Goal: Information Seeking & Learning: Learn about a topic

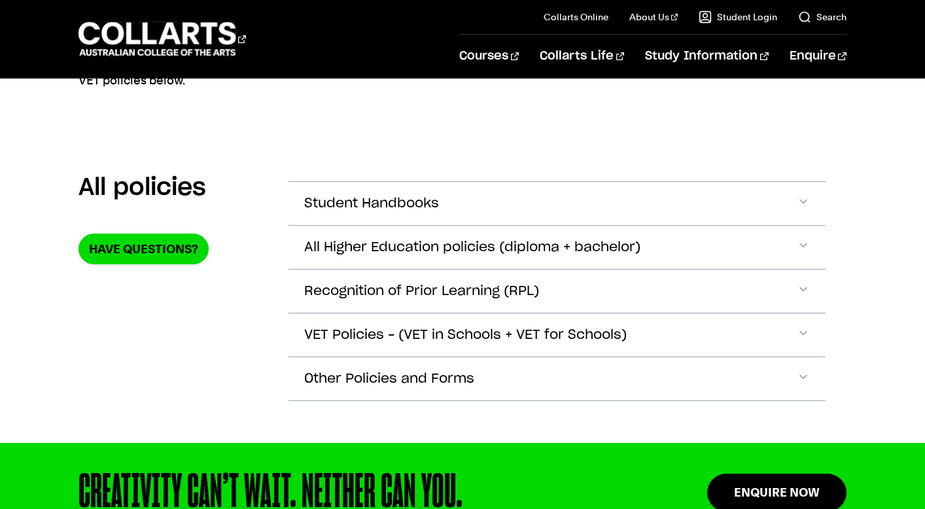
scroll to position [229, 0]
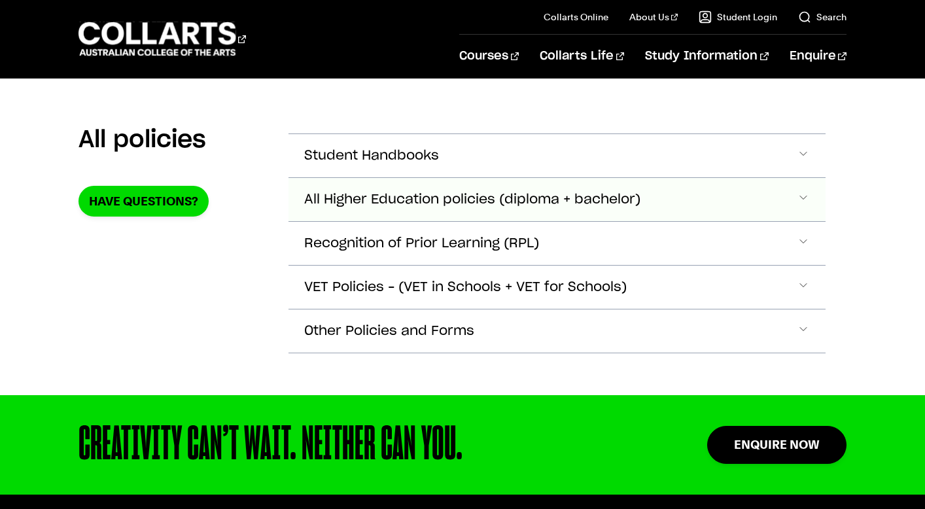
click at [801, 164] on span "Accordion Section" at bounding box center [803, 155] width 13 height 17
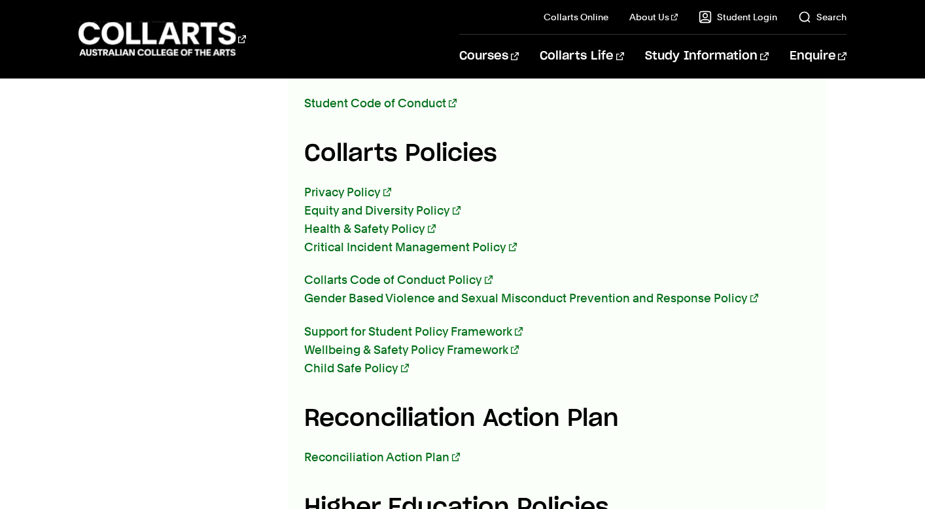
scroll to position [482, 0]
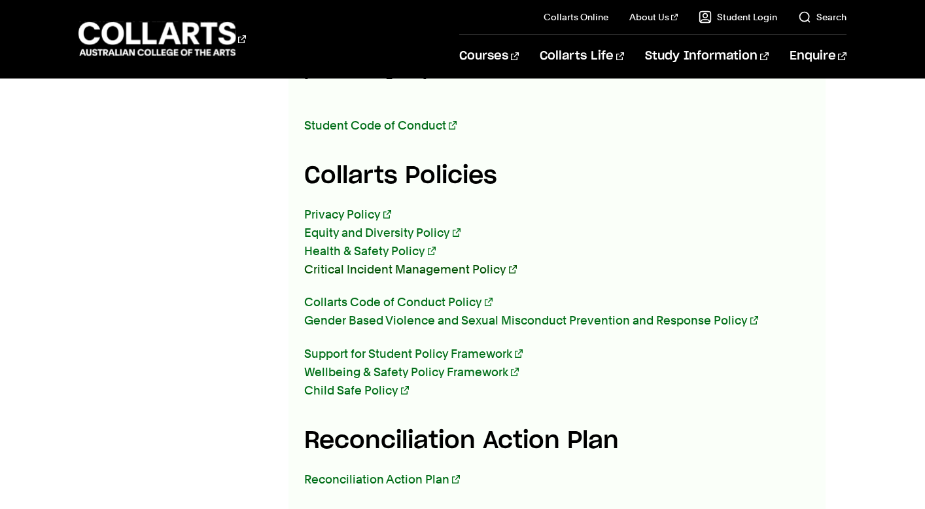
click at [445, 262] on link "Critical Incident Management Policy" at bounding box center [410, 269] width 213 height 14
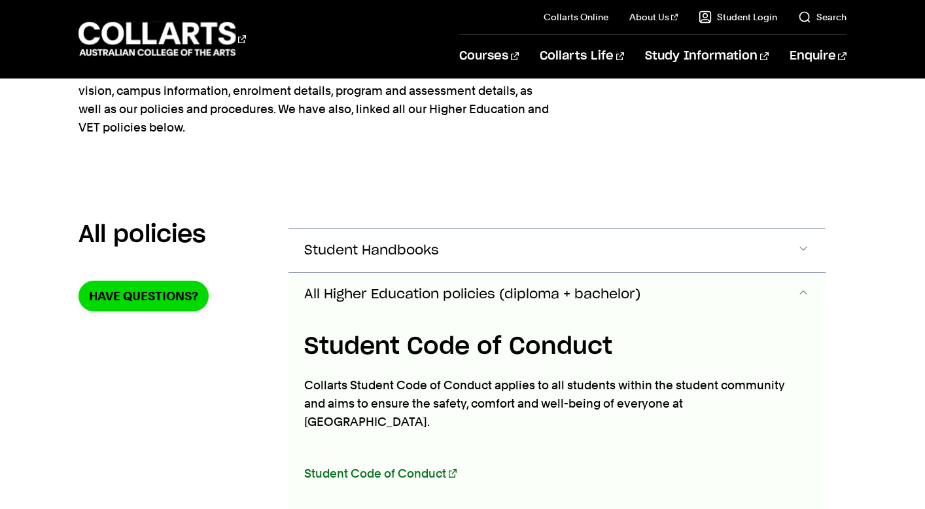
scroll to position [0, 0]
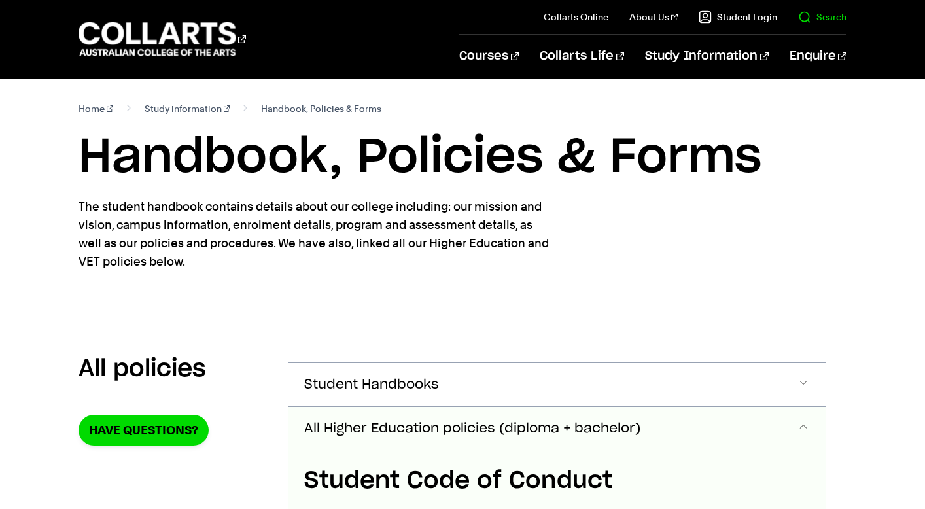
click at [837, 14] on link "Search" at bounding box center [822, 16] width 48 height 13
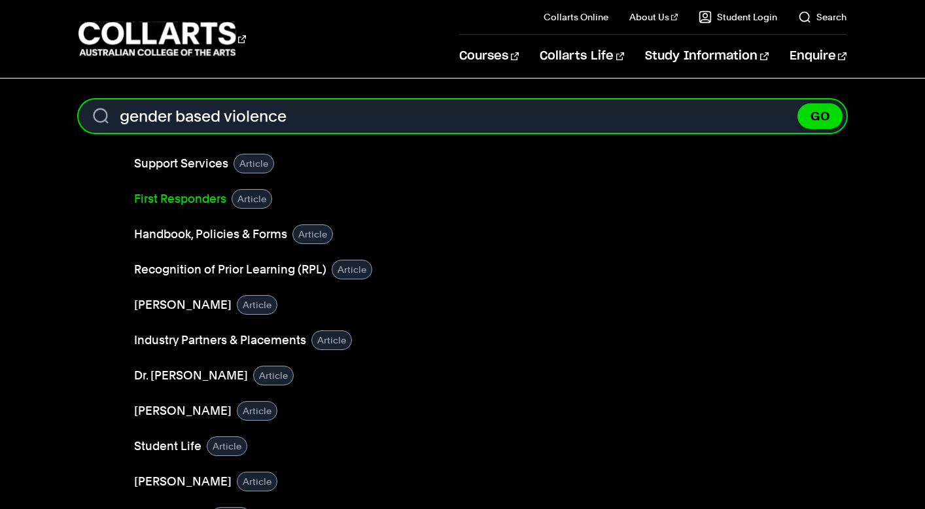
type input "gender based violence"
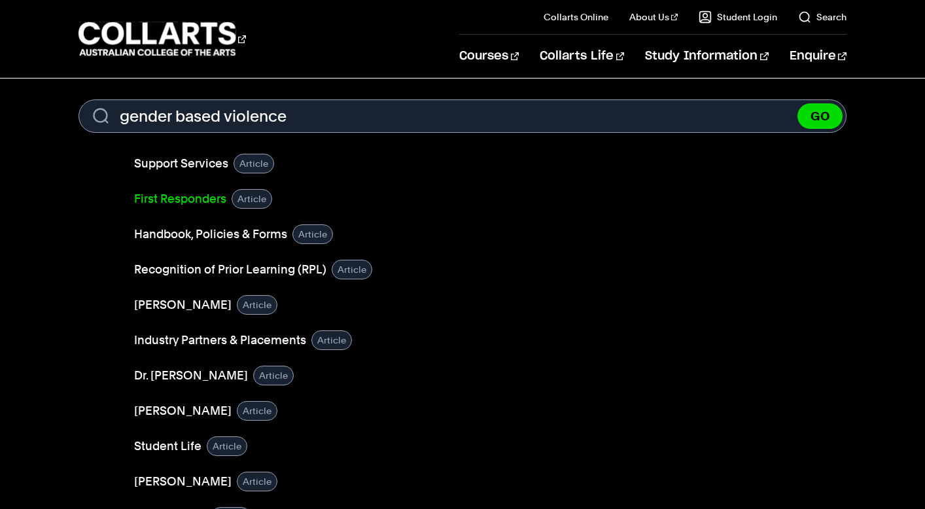
click at [199, 200] on link "First Responders" at bounding box center [180, 199] width 92 height 18
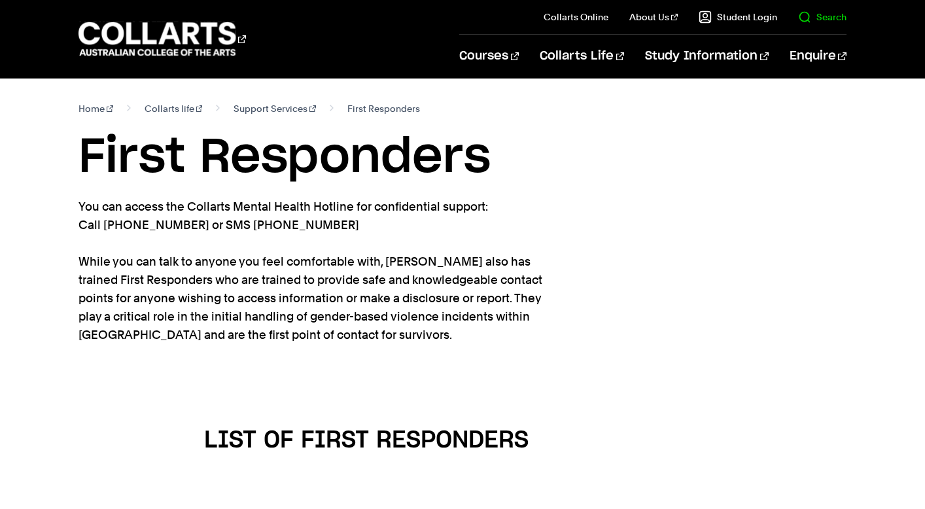
click at [825, 16] on link "Search" at bounding box center [822, 16] width 48 height 13
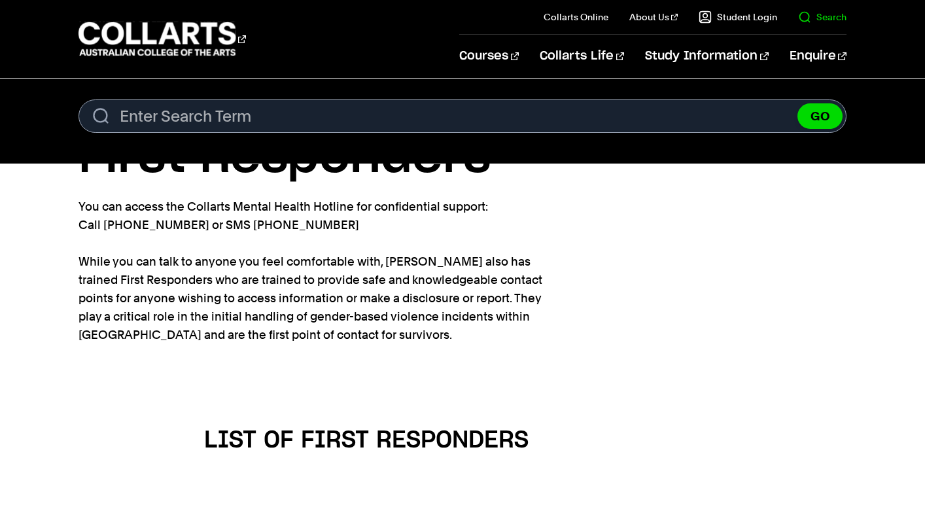
click at [829, 13] on link "Search" at bounding box center [822, 16] width 48 height 13
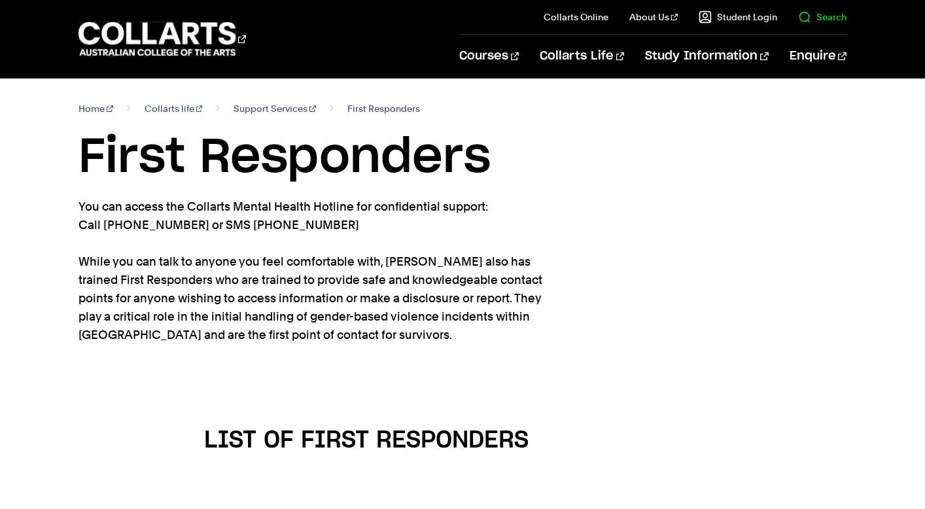
click at [834, 14] on link "Search" at bounding box center [822, 16] width 48 height 13
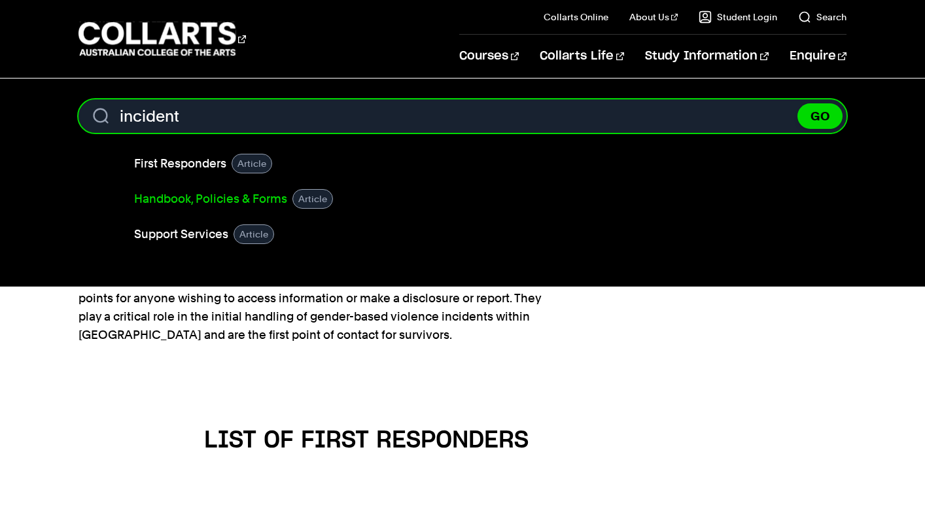
type input "incident"
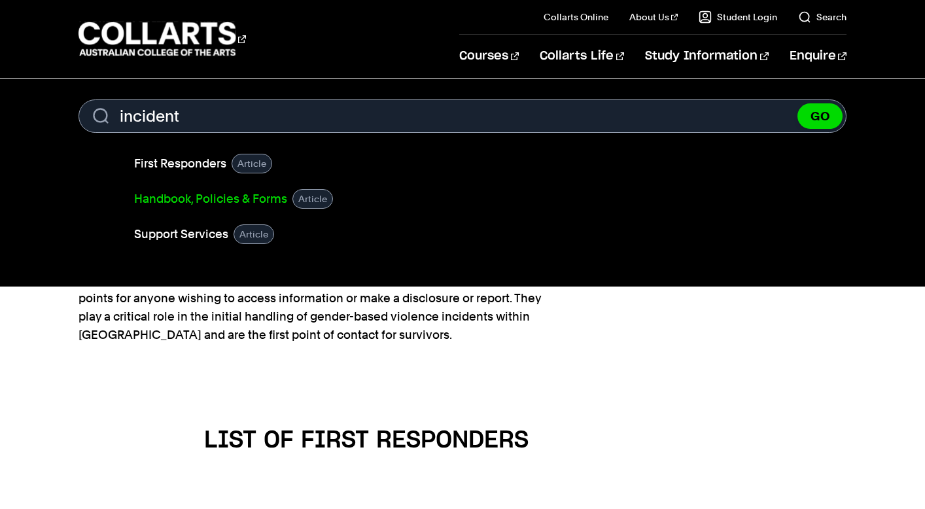
click at [232, 198] on link "Handbook, Policies & Forms" at bounding box center [210, 199] width 153 height 18
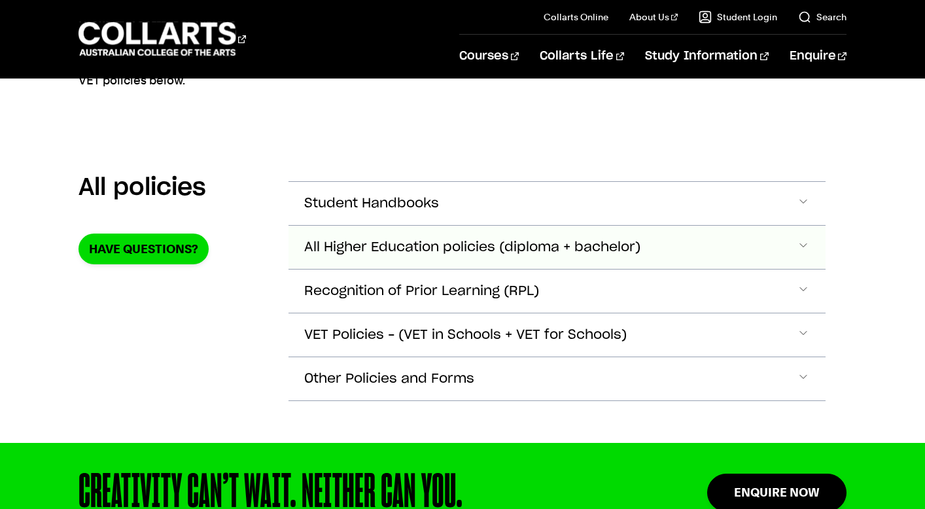
scroll to position [187, 0]
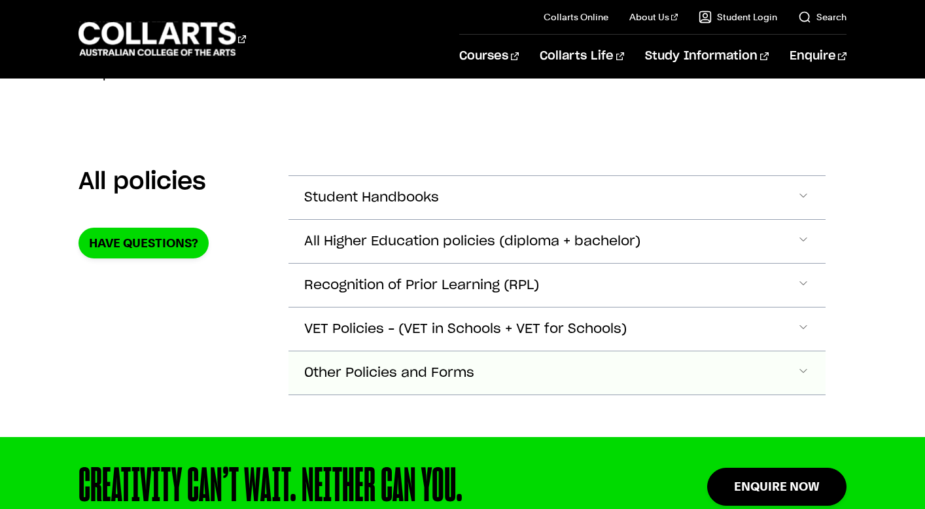
click at [804, 206] on span "Accordion Section" at bounding box center [803, 197] width 13 height 17
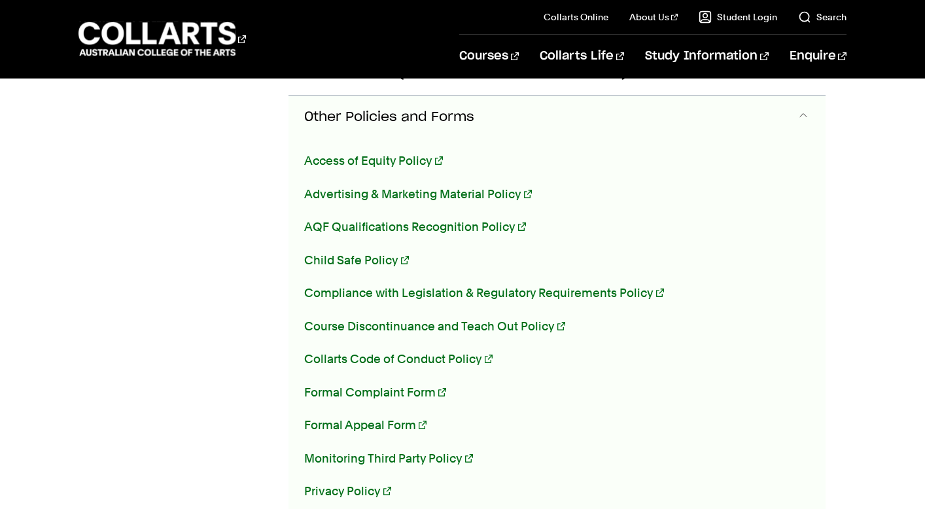
scroll to position [141, 0]
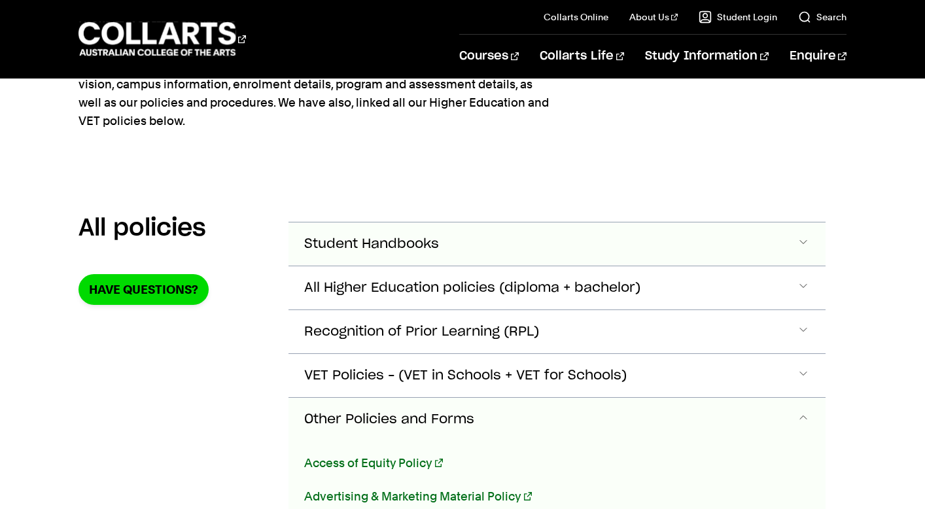
click at [803, 238] on span "Accordion Section" at bounding box center [803, 243] width 13 height 17
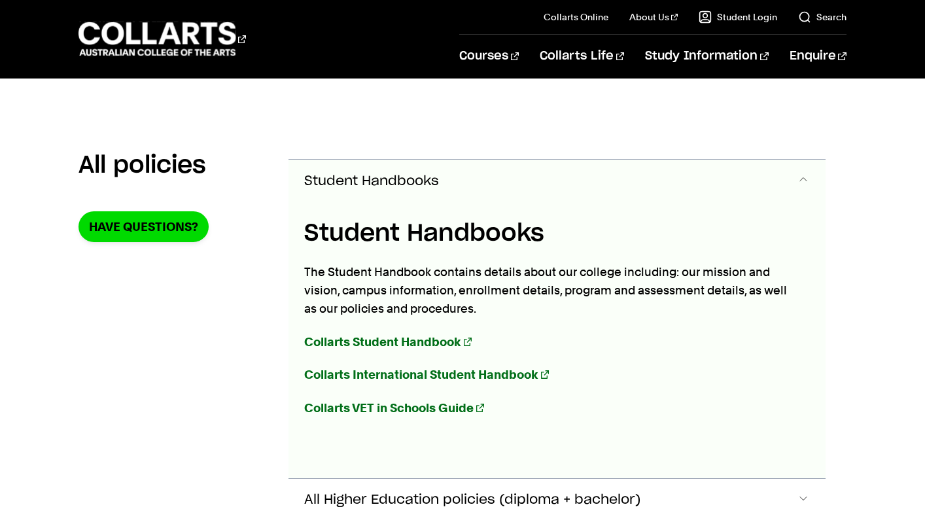
scroll to position [245, 0]
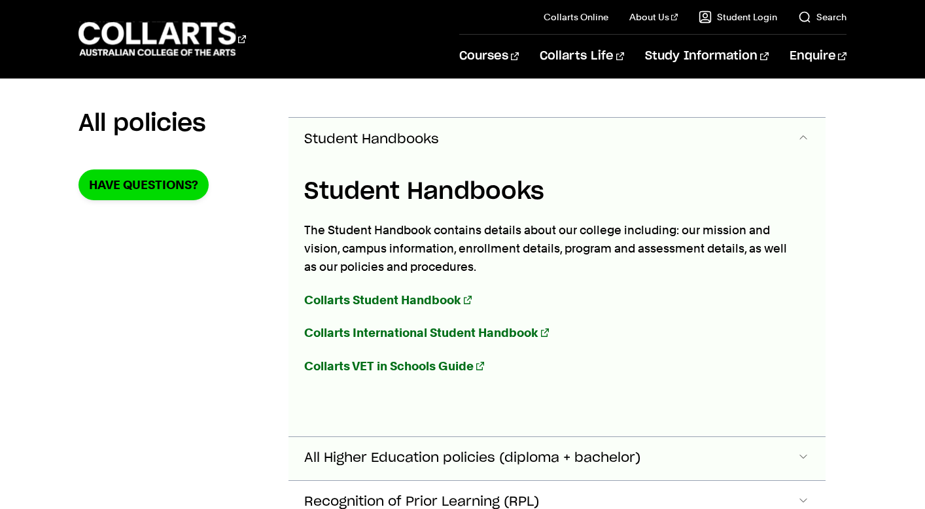
click at [803, 148] on span "Accordion Section" at bounding box center [803, 139] width 13 height 17
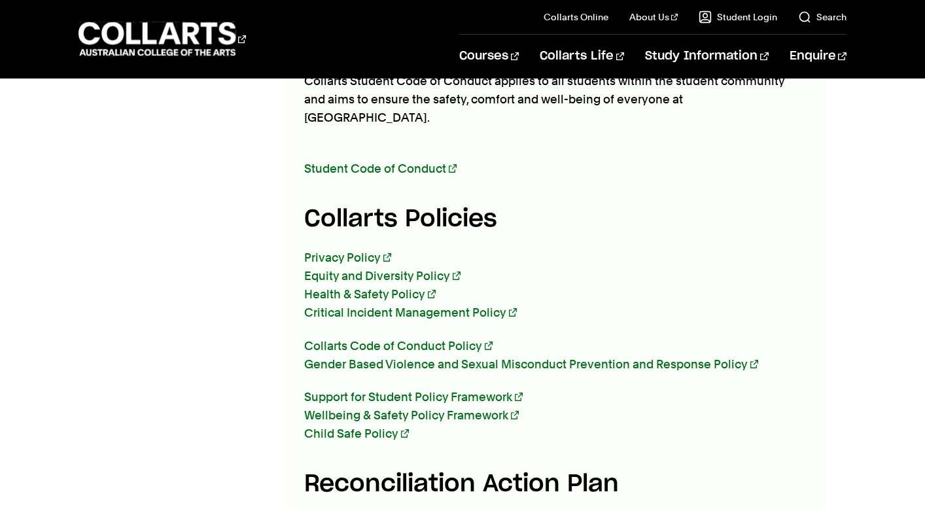
scroll to position [714, 0]
click at [466, 356] on link "Gender Based Violence and Sexual Misconduct Prevention and Response Policy" at bounding box center [531, 363] width 454 height 14
